Goal: Task Accomplishment & Management: Manage account settings

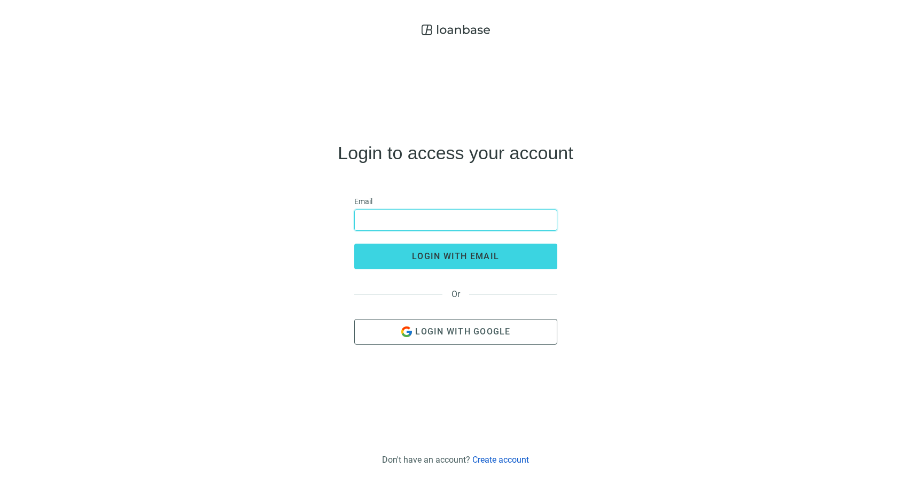
click at [469, 223] on input "email" at bounding box center [455, 220] width 189 height 20
type input "**********"
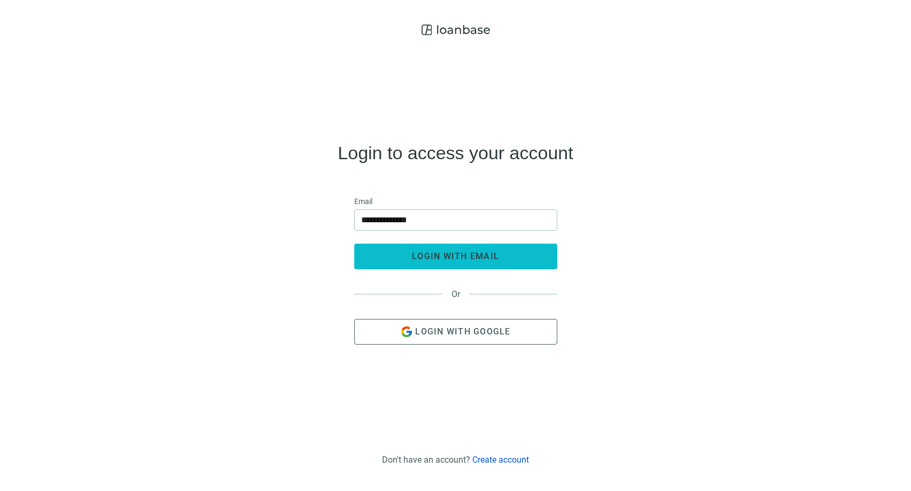
click at [471, 255] on span "login with email" at bounding box center [455, 256] width 87 height 10
